Goal: Task Accomplishment & Management: Use online tool/utility

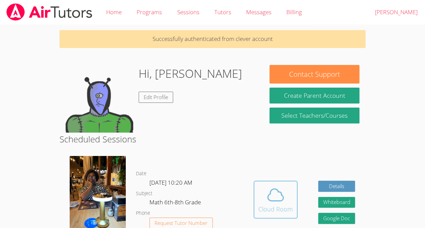
click at [271, 185] on icon at bounding box center [275, 194] width 19 height 19
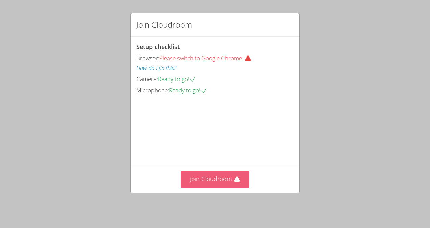
click at [208, 187] on button "Join Cloudroom" at bounding box center [214, 179] width 69 height 17
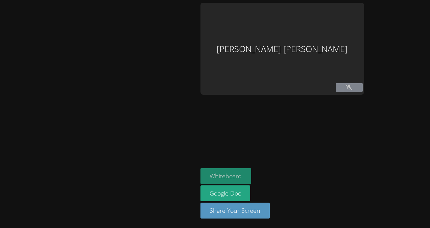
click at [251, 176] on button "Whiteboard" at bounding box center [225, 176] width 51 height 16
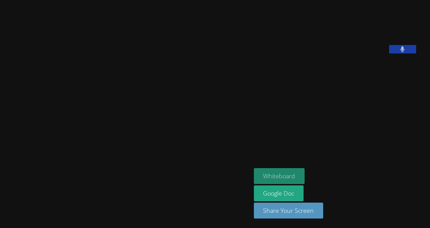
click at [299, 172] on button "Whiteboard" at bounding box center [279, 176] width 51 height 16
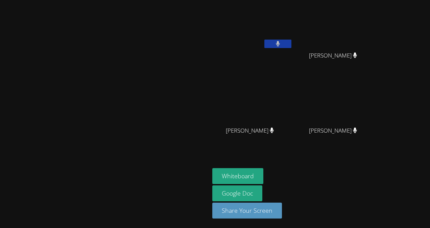
click at [74, 114] on video at bounding box center [104, 100] width 101 height 115
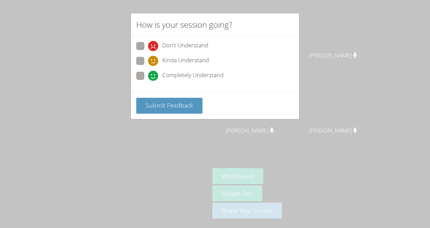
drag, startPoint x: 141, startPoint y: 71, endPoint x: 144, endPoint y: 77, distance: 6.5
click at [148, 81] on span at bounding box center [148, 81] width 0 height 0
click at [148, 77] on input "Completely Understand" at bounding box center [151, 75] width 6 height 6
radio input "true"
click at [148, 81] on span at bounding box center [148, 81] width 0 height 0
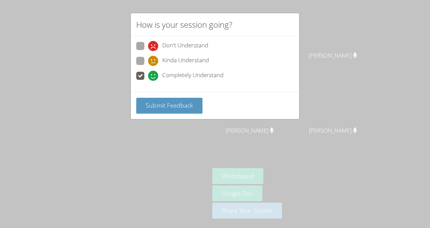
click at [148, 77] on input "Completely Understand" at bounding box center [151, 75] width 6 height 6
click at [171, 99] on button "Submit Feedback" at bounding box center [169, 106] width 66 height 16
